Goal: Task Accomplishment & Management: Complete application form

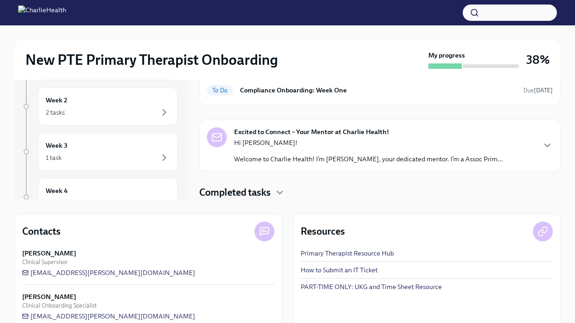
scroll to position [130, 0]
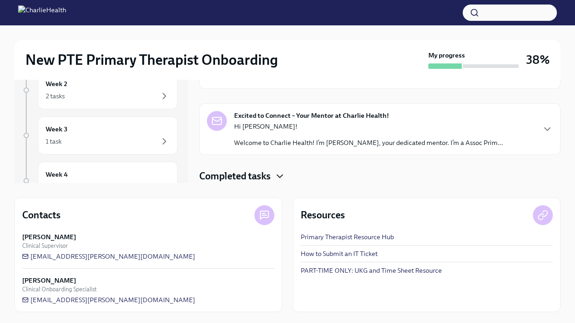
click at [280, 174] on icon "button" at bounding box center [279, 176] width 11 height 11
click at [282, 175] on icon "button" at bounding box center [279, 176] width 5 height 3
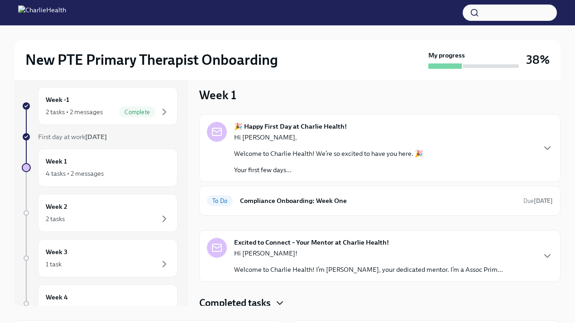
scroll to position [0, 0]
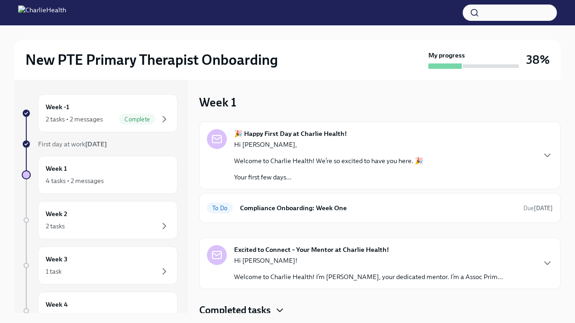
click at [537, 156] on div "🎉 Happy First Day at Charlie Health! Hi [PERSON_NAME], Welcome to Charlie Healt…" at bounding box center [380, 155] width 346 height 53
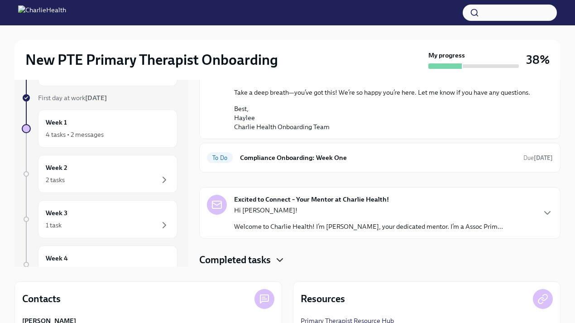
scroll to position [93, 0]
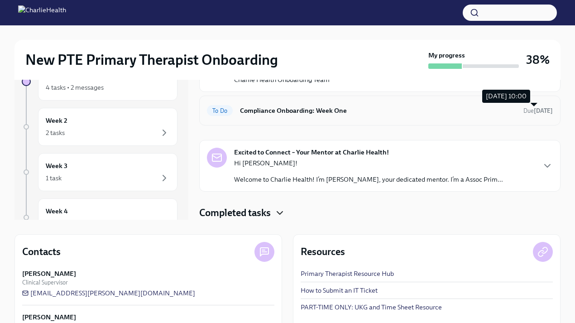
click at [541, 111] on strong "[DATE]" at bounding box center [543, 110] width 19 height 7
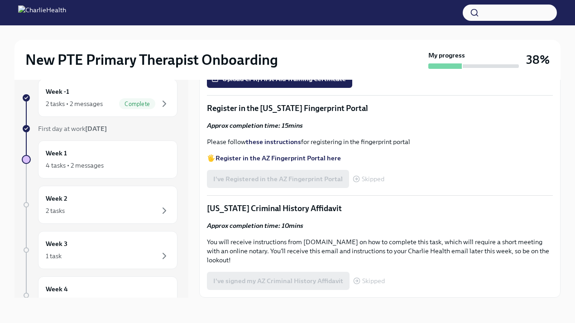
scroll to position [526, 0]
click at [310, 29] on strong "Access your CPR & First Aid training HERE" at bounding box center [279, 25] width 128 height 8
click at [255, 83] on span "Upload CPR/First Aid Training Certificate" at bounding box center [279, 78] width 133 height 9
click at [0, 0] on input "Upload CPR/First Aid Training Certificate" at bounding box center [0, 0] width 0 height 0
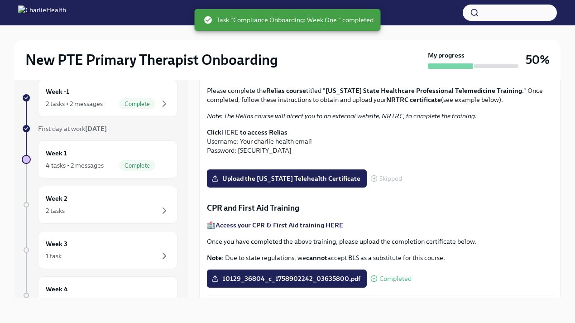
scroll to position [178, 0]
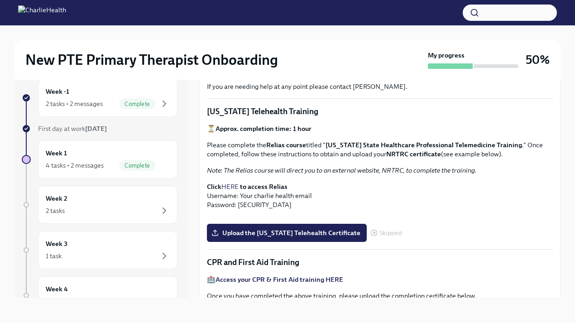
click at [258, 185] on strong "to access Relias" at bounding box center [264, 186] width 48 height 8
click at [235, 185] on link "HERE" at bounding box center [229, 186] width 17 height 8
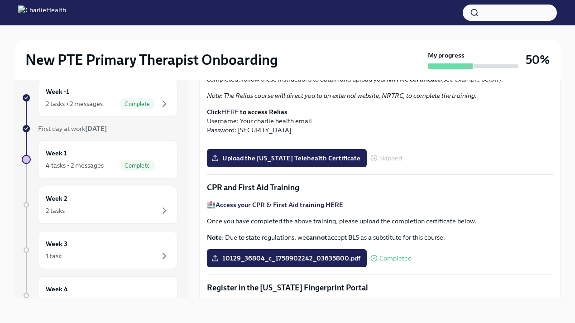
scroll to position [202, 0]
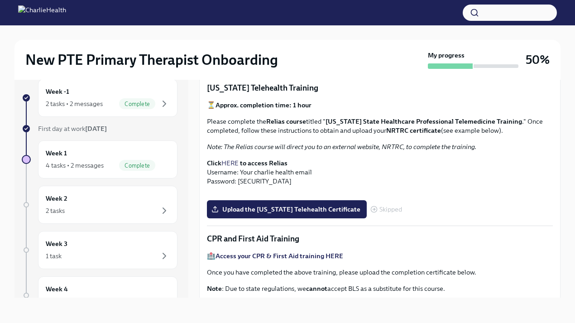
click at [234, 164] on link "HERE" at bounding box center [229, 163] width 17 height 8
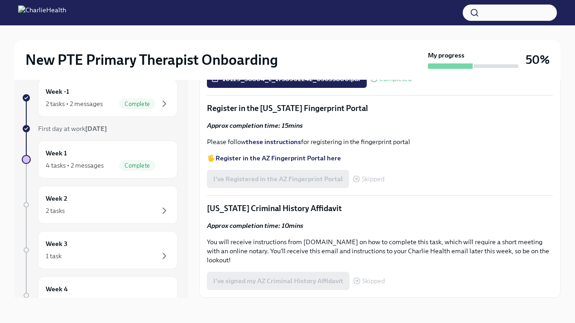
scroll to position [673, 0]
click at [315, 162] on strong "Register in the AZ Fingerprint Portal here" at bounding box center [277, 158] width 125 height 8
click at [253, 146] on strong "these instructions" at bounding box center [273, 142] width 55 height 8
click at [268, 186] on div "I've Registered in the AZ Fingerprint Portal Skipped" at bounding box center [295, 179] width 177 height 18
click at [289, 181] on div "I've Registered in the AZ Fingerprint Portal Skipped" at bounding box center [295, 179] width 177 height 18
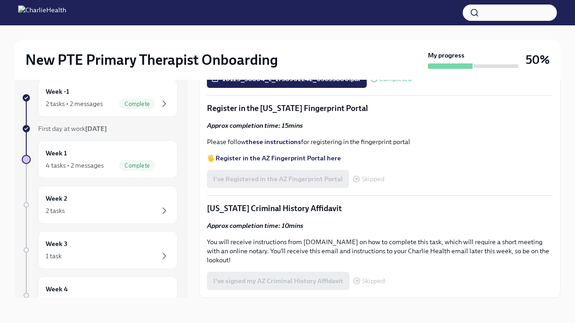
click at [357, 182] on div "Skipped" at bounding box center [369, 178] width 32 height 7
click at [356, 182] on icon at bounding box center [356, 178] width 7 height 7
click at [337, 182] on div "I've Registered in the AZ Fingerprint Portal Skipped" at bounding box center [295, 179] width 177 height 18
click at [326, 183] on div "I've Registered in the AZ Fingerprint Portal Skipped" at bounding box center [295, 179] width 177 height 18
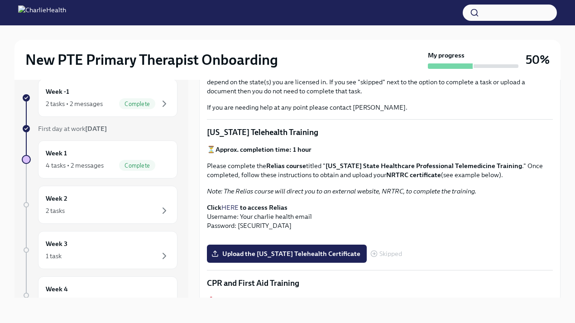
scroll to position [171, 0]
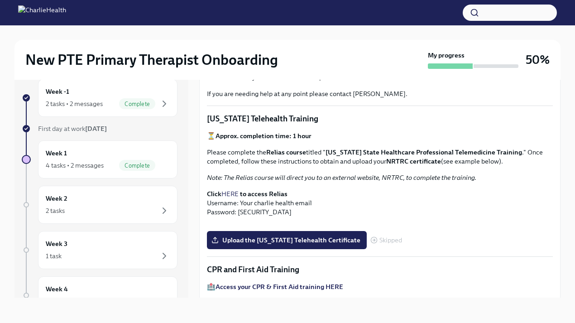
click at [411, 159] on strong "NRTRC certificate" at bounding box center [413, 161] width 55 height 8
drag, startPoint x: 302, startPoint y: 162, endPoint x: 368, endPoint y: 160, distance: 65.2
click at [368, 160] on p "Please complete the Relias course titled " [US_STATE] State Healthcare Professi…" at bounding box center [380, 157] width 346 height 18
click at [299, 151] on strong "Relias course" at bounding box center [286, 152] width 40 height 8
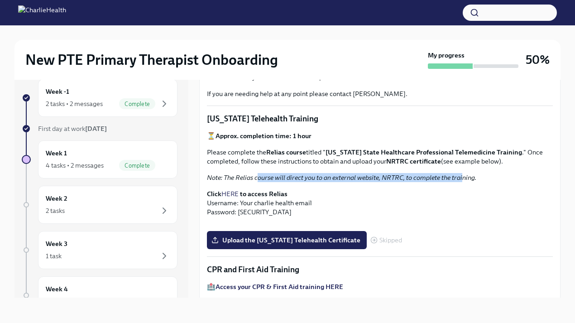
drag, startPoint x: 257, startPoint y: 176, endPoint x: 463, endPoint y: 181, distance: 206.0
click at [463, 181] on em "Note: The Relias course will direct you to an external website, NRTRC, to compl…" at bounding box center [341, 177] width 269 height 8
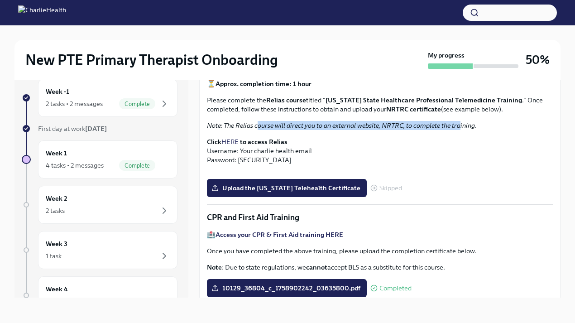
scroll to position [187, 0]
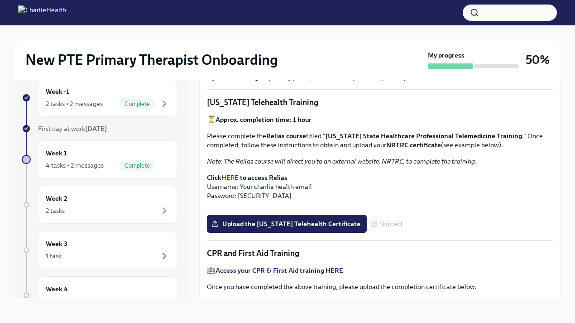
click at [316, 143] on p "Please complete the Relias course titled " [US_STATE] State Healthcare Professi…" at bounding box center [380, 140] width 346 height 18
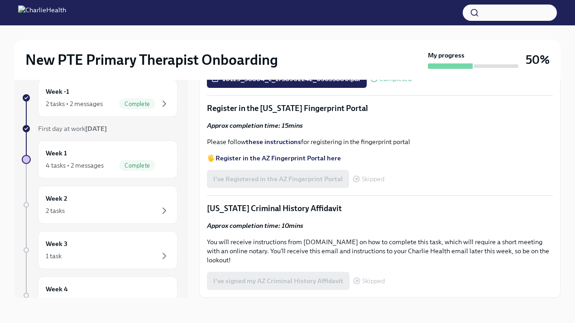
scroll to position [541, 0]
click at [0, 0] on input "Upload the [US_STATE] Telehealth Certificate" at bounding box center [0, 0] width 0 height 0
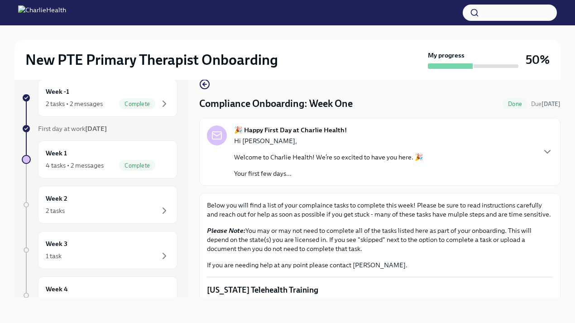
scroll to position [0, 0]
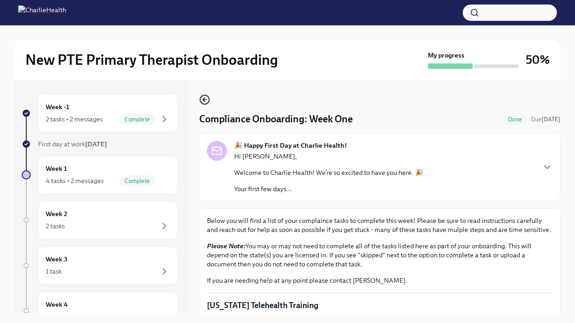
click at [208, 100] on icon "button" at bounding box center [204, 99] width 11 height 11
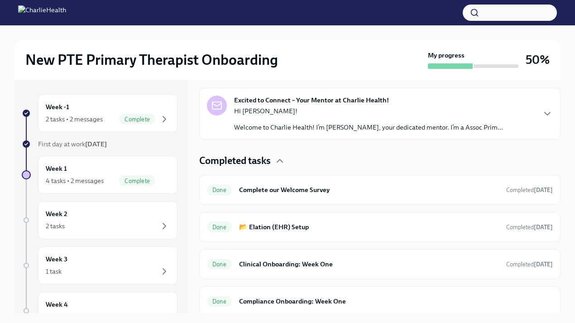
scroll to position [226, 0]
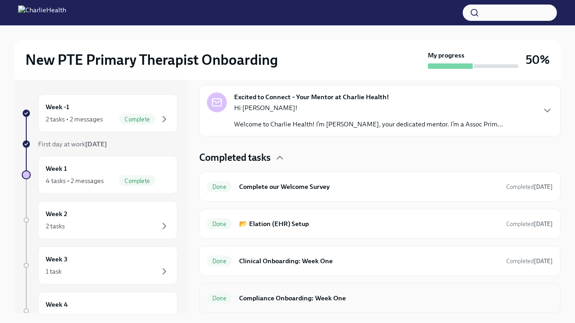
click at [319, 292] on div "Done Compliance Onboarding: Week One" at bounding box center [380, 298] width 346 height 14
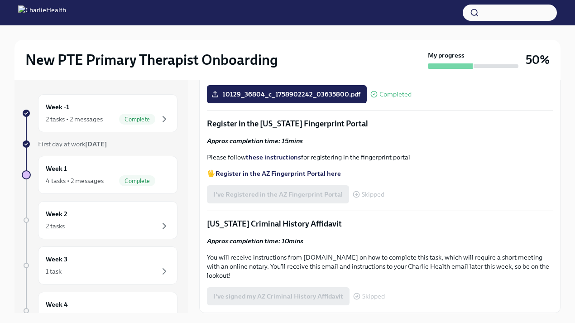
scroll to position [15, 0]
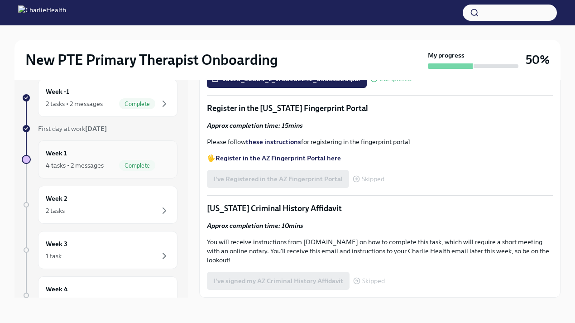
click at [115, 155] on div "Week 1 4 tasks • 2 messages Complete" at bounding box center [108, 159] width 124 height 23
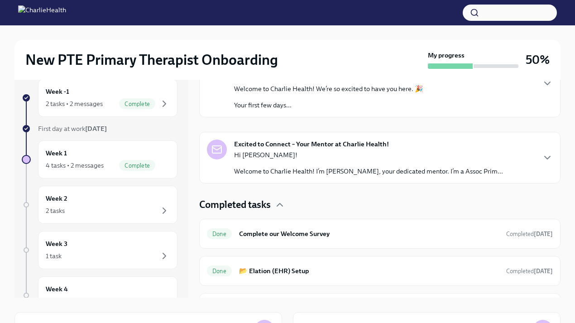
scroll to position [159, 0]
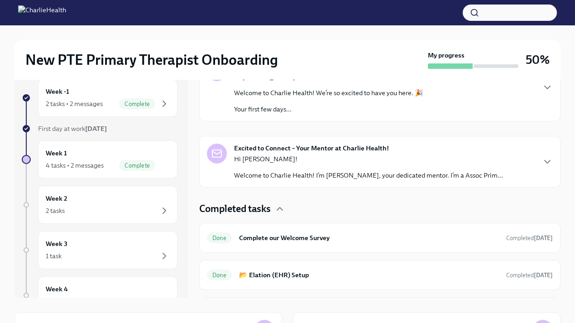
click at [303, 167] on div "Hi [PERSON_NAME]! Welcome to Charlie Health! I’m [PERSON_NAME], your dedicated …" at bounding box center [368, 166] width 269 height 25
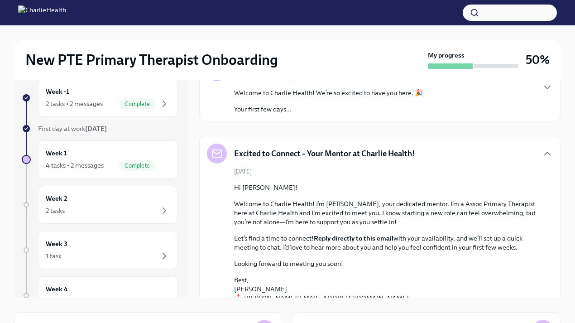
click at [303, 167] on div "[DATE] Hi [PERSON_NAME]! Welcome to Charlie Health! I’m [PERSON_NAME], your ded…" at bounding box center [380, 239] width 346 height 144
click at [306, 156] on h5 "Excited to Connect – Your Mentor at Charlie Health!" at bounding box center [324, 153] width 181 height 11
click at [320, 146] on div "Excited to Connect – Your Mentor at Charlie Health!" at bounding box center [311, 153] width 208 height 20
click at [552, 152] on icon "button" at bounding box center [547, 153] width 11 height 11
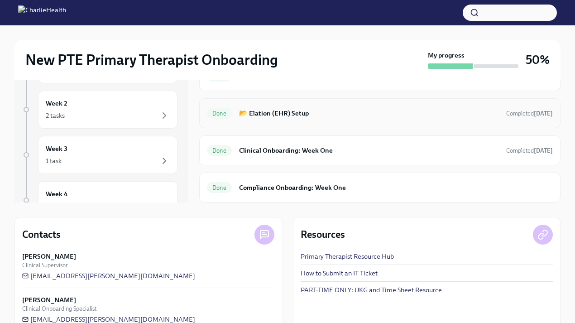
scroll to position [118, 0]
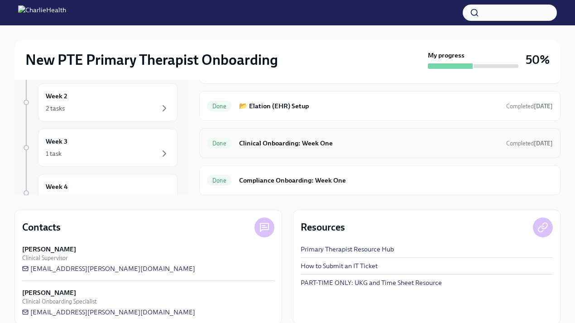
click at [365, 154] on div "Done Clinical Onboarding: Week One Completed [DATE]" at bounding box center [379, 143] width 361 height 30
click at [307, 149] on div "Done Clinical Onboarding: Week One Completed [DATE]" at bounding box center [380, 143] width 346 height 14
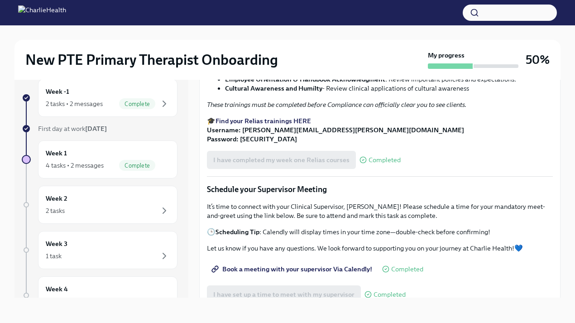
scroll to position [566, 0]
